Goal: Book appointment/travel/reservation

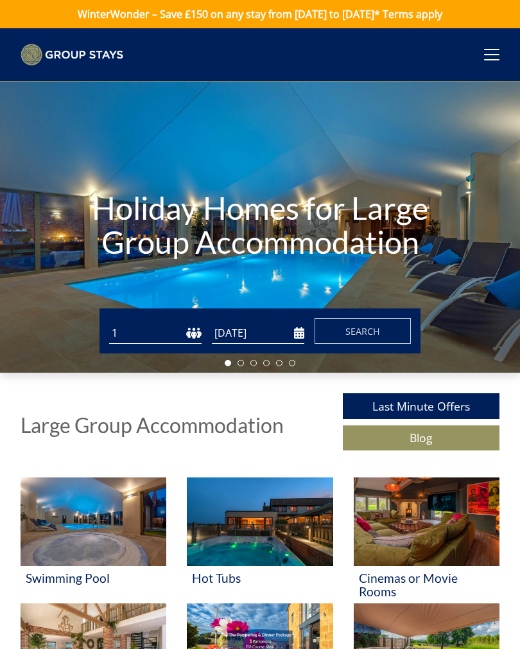
click at [140, 330] on select "1 2 3 4 5 6 7 8 9 10 11 12 13 14 15 16 17 18 19 20 21 22 23 24 25 26 27 28 29 3…" at bounding box center [155, 332] width 92 height 21
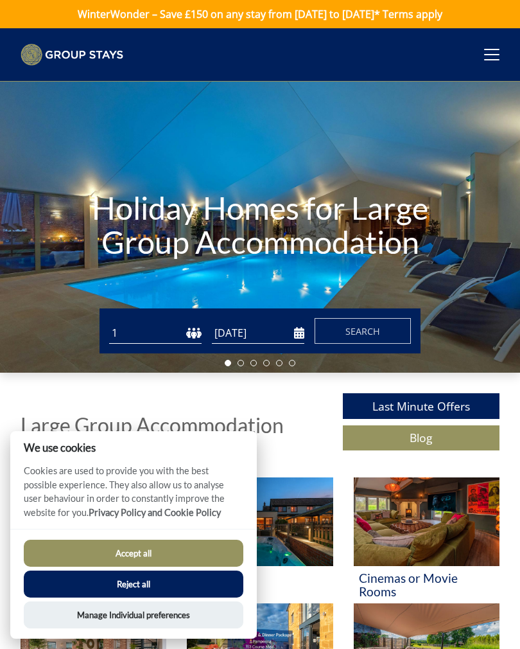
click at [159, 331] on select "1 2 3 4 5 6 7 8 9 10 11 12 13 14 15 16 17 18 19 20 21 22 23 24 25 26 27 28 29 3…" at bounding box center [155, 332] width 92 height 21
select select "16"
click at [259, 331] on input "[DATE]" at bounding box center [258, 332] width 92 height 21
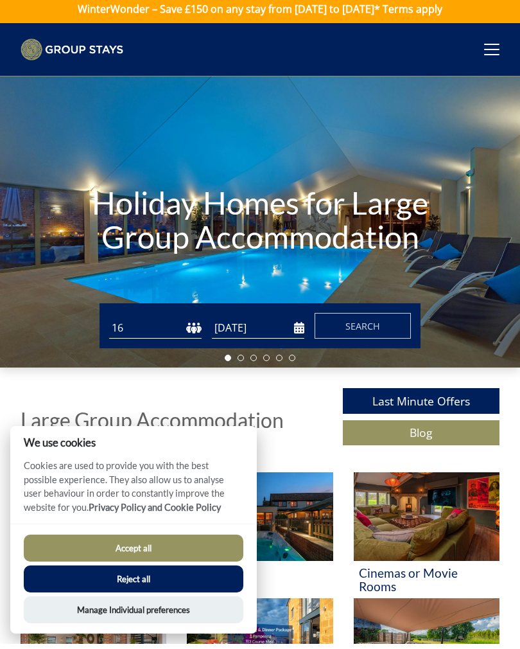
scroll to position [5, 0]
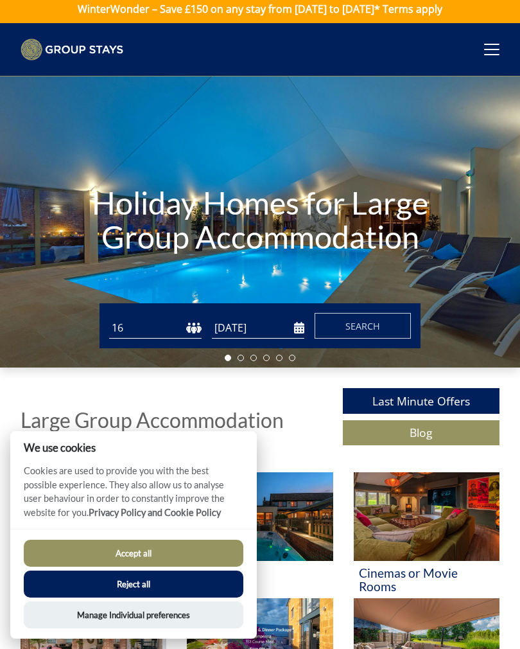
click at [270, 330] on input "08/11/2025" at bounding box center [258, 327] width 92 height 21
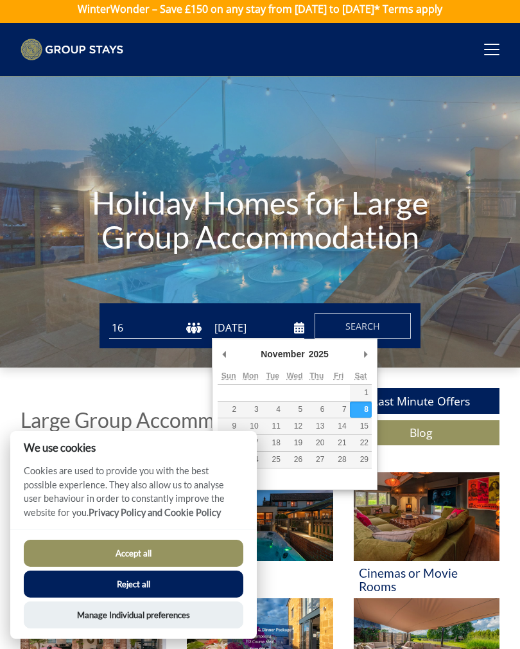
type input "[DATE]"
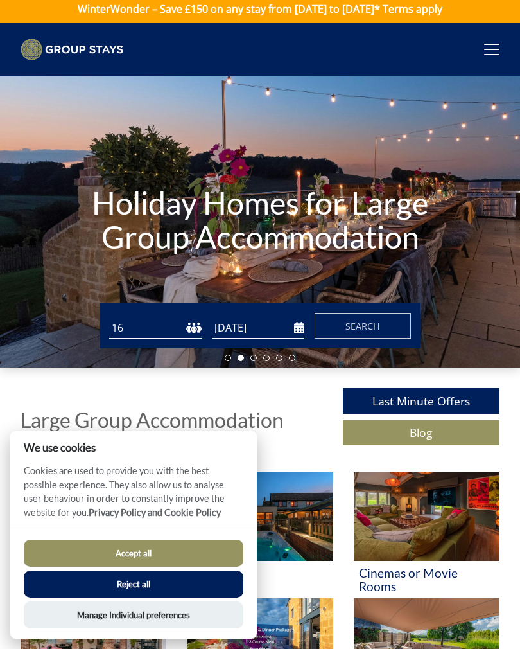
click at [211, 566] on button "Accept all" at bounding box center [134, 552] width 220 height 27
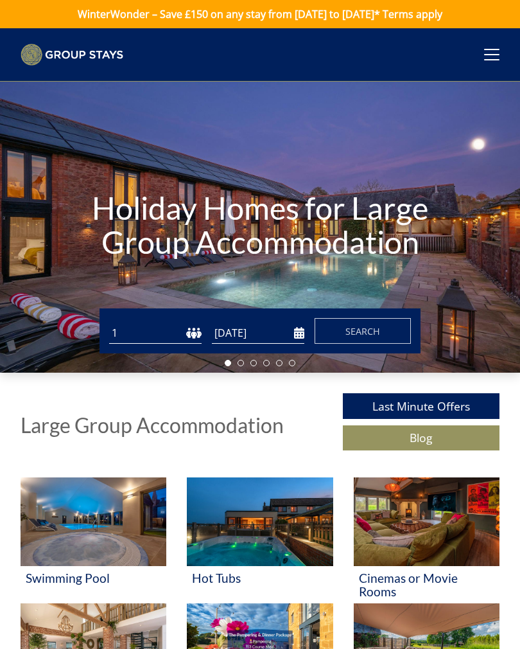
click at [373, 340] on button "Search" at bounding box center [363, 331] width 96 height 26
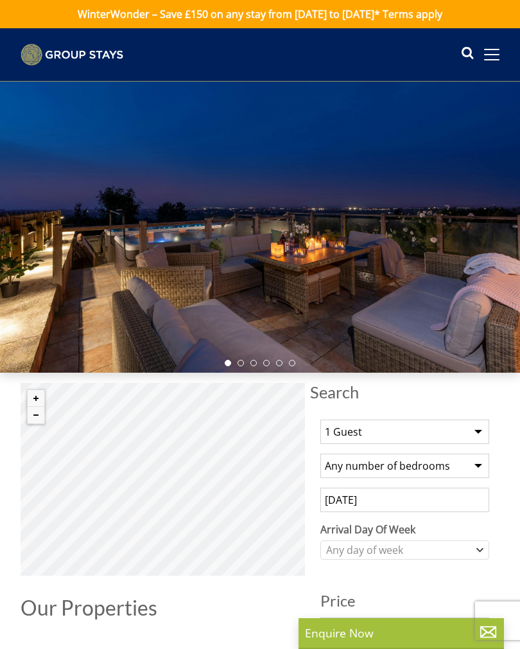
click at [472, 428] on select "1 Guest 2 Guests 3 Guests 4 Guests 5 Guests 6 Guests 7 Guests 8 Guests 9 Guests…" at bounding box center [404, 431] width 169 height 24
select select "16"
click at [471, 464] on select "Any number of bedrooms 4 Bedrooms 5 Bedrooms 6 Bedrooms 7 Bedrooms 8 Bedrooms 9…" at bounding box center [404, 465] width 169 height 24
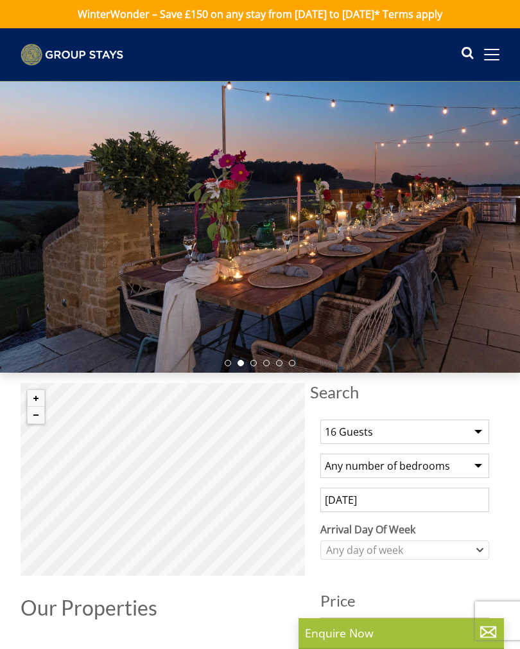
select select "10"
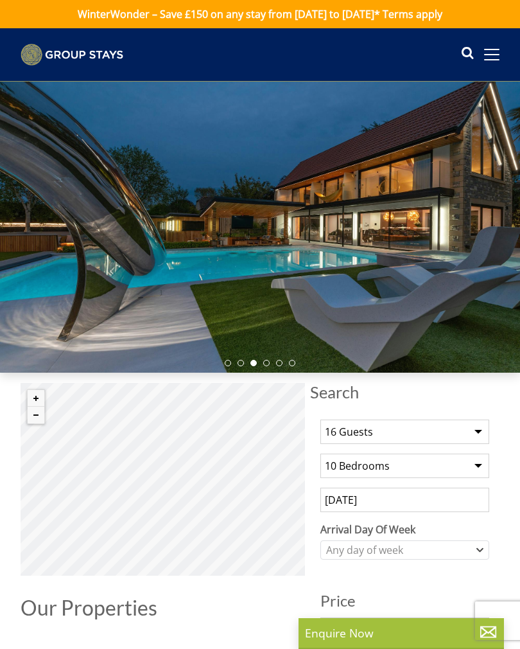
click at [417, 498] on input "[DATE]" at bounding box center [404, 499] width 169 height 24
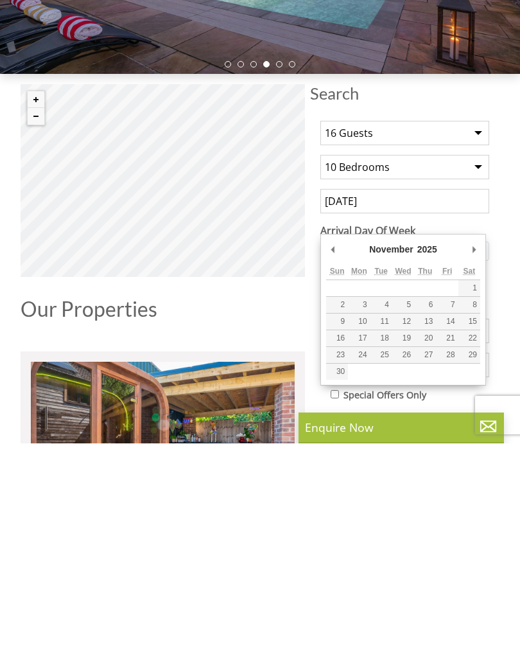
type input "[DATE]"
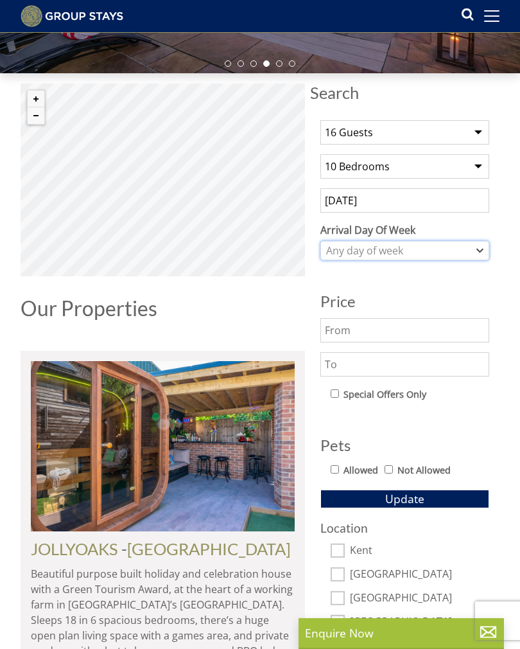
click at [475, 247] on div "Any day of week" at bounding box center [404, 250] width 169 height 19
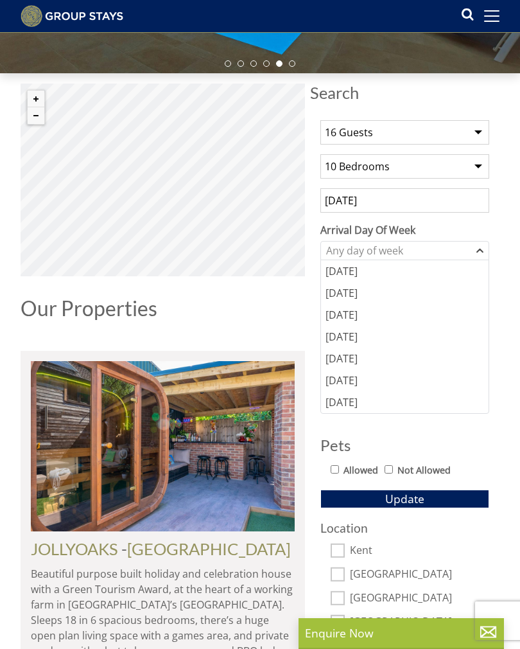
click at [359, 356] on div "[DATE]" at bounding box center [405, 358] width 168 height 22
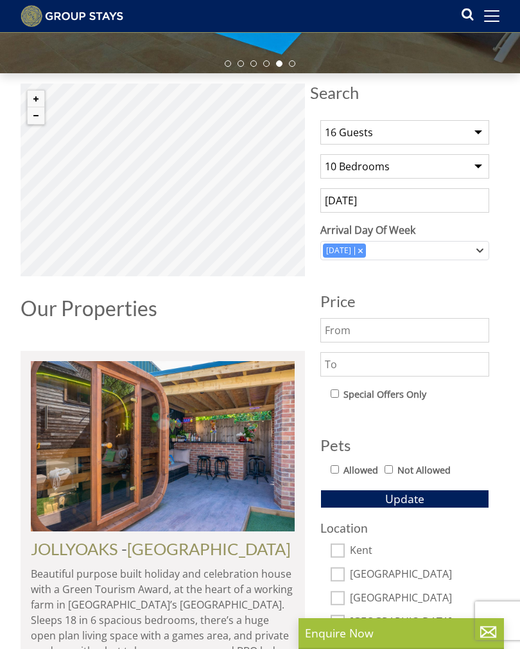
click at [334, 467] on input "Allowed" at bounding box center [335, 469] width 8 height 8
checkbox input "true"
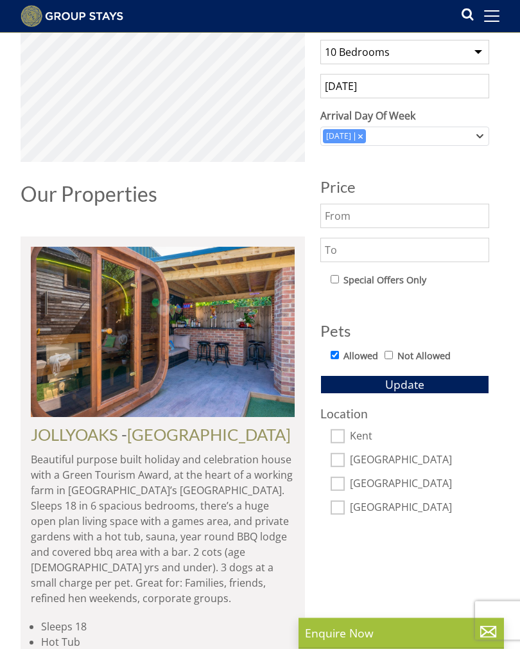
scroll to position [393, 0]
click at [336, 454] on input "[GEOGRAPHIC_DATA]" at bounding box center [338, 460] width 14 height 14
checkbox input "true"
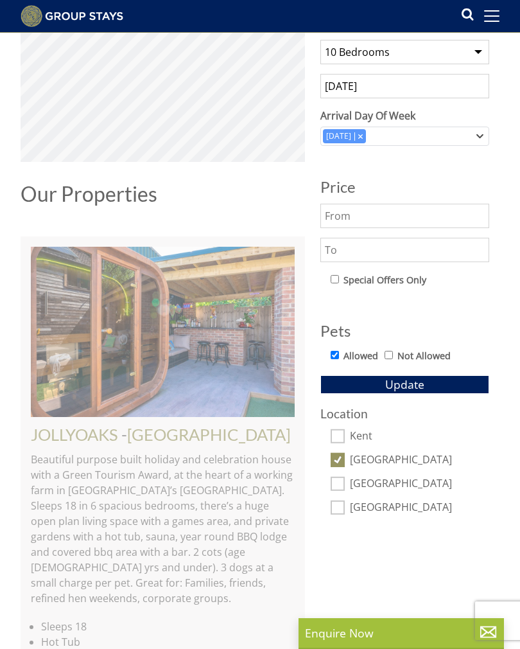
click at [344, 505] on input "[GEOGRAPHIC_DATA]" at bounding box center [338, 507] width 14 height 14
checkbox input "true"
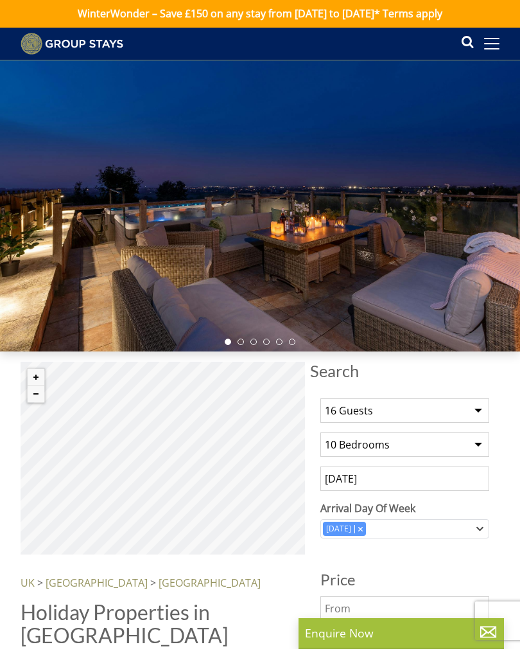
scroll to position [0, 0]
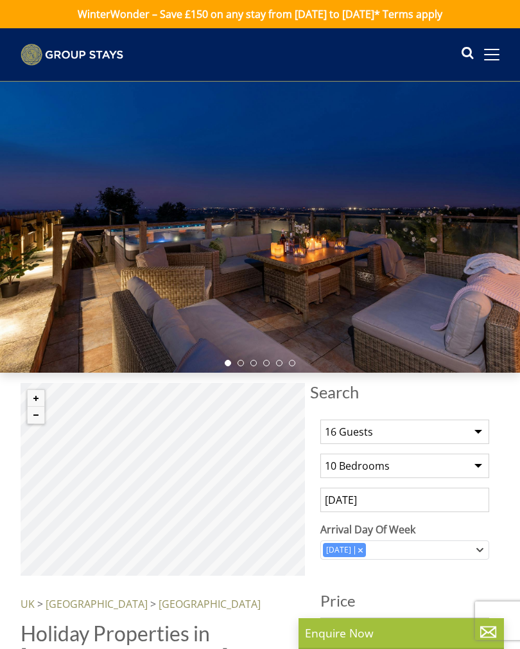
click at [499, 57] on span at bounding box center [491, 55] width 15 height 12
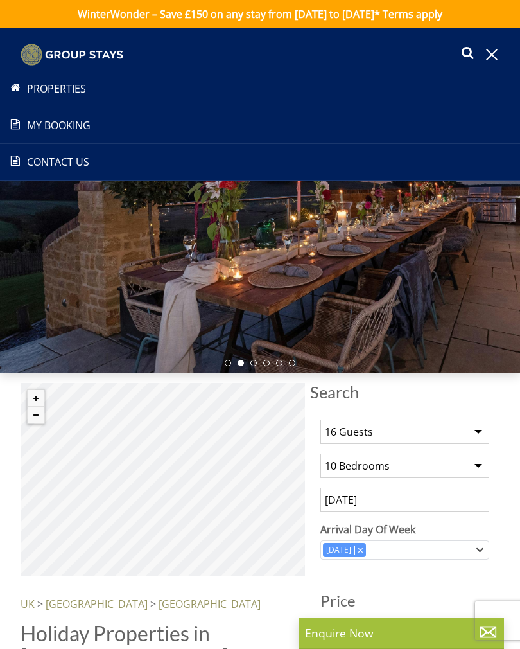
click at [86, 89] on link "Properties" at bounding box center [260, 88] width 520 height 15
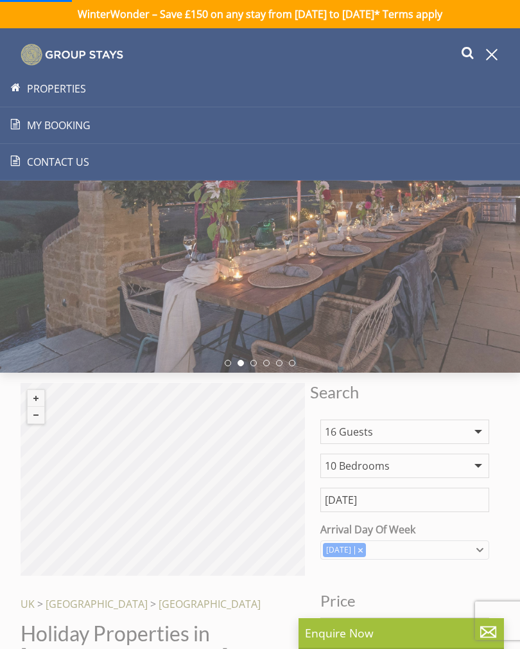
click at [56, 85] on link "Properties" at bounding box center [260, 88] width 520 height 15
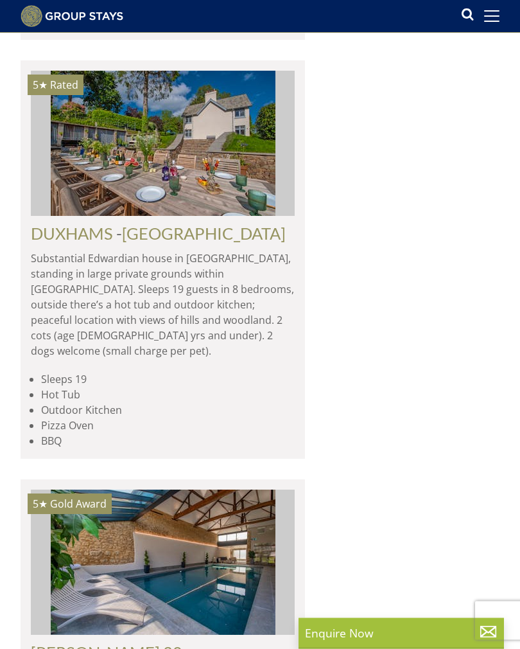
scroll to position [2601, 0]
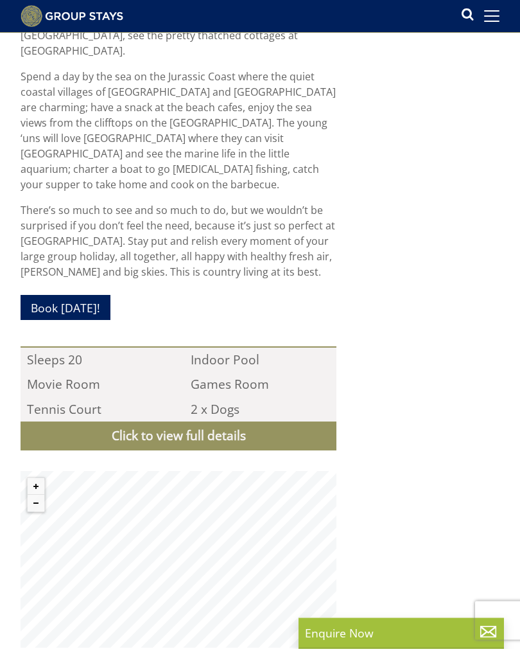
scroll to position [1252, 0]
click at [249, 421] on link "Click to view full details" at bounding box center [179, 435] width 316 height 29
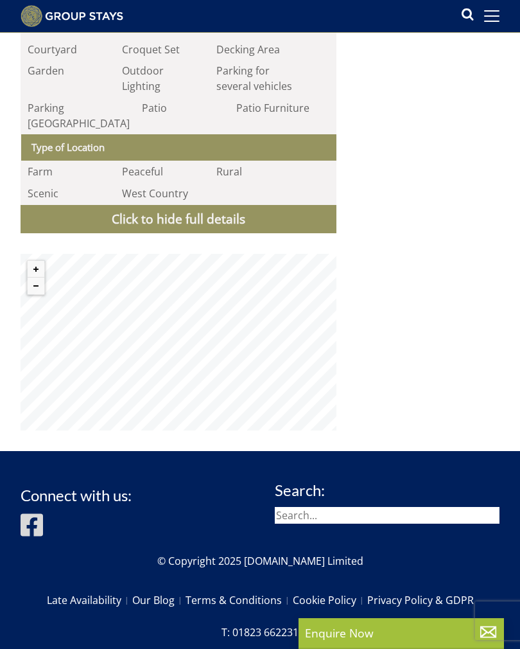
click at [289, 205] on link "Click to hide full details" at bounding box center [179, 219] width 316 height 29
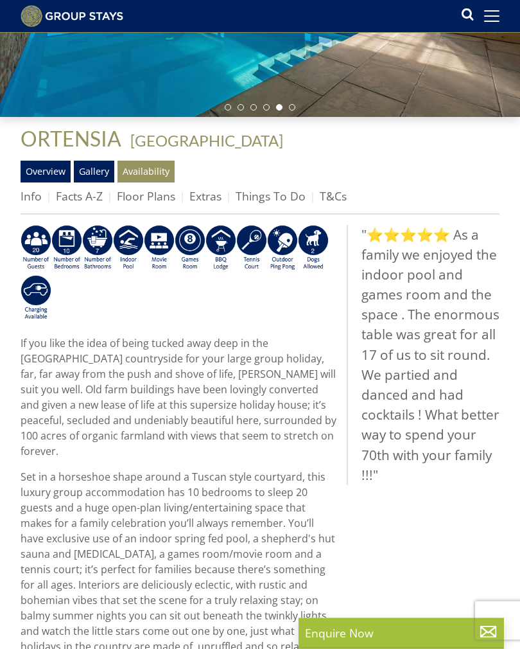
scroll to position [235, 0]
click at [143, 173] on link "Availability" at bounding box center [146, 172] width 57 height 22
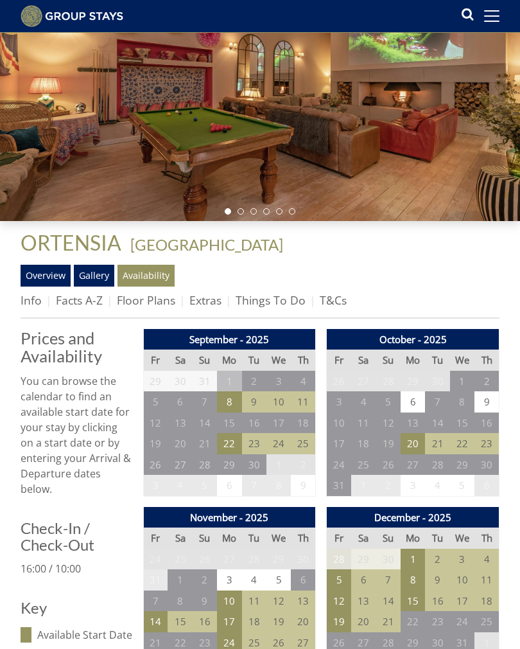
scroll to position [131, 0]
